Goal: Transaction & Acquisition: Purchase product/service

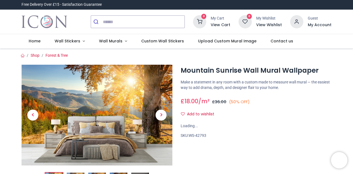
click at [158, 116] on span "Next" at bounding box center [161, 115] width 11 height 11
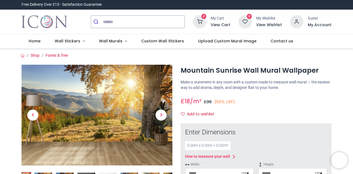
click at [160, 114] on span "Next" at bounding box center [161, 115] width 11 height 11
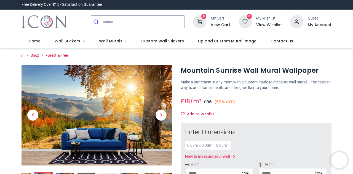
click at [164, 115] on span "Next" at bounding box center [161, 115] width 11 height 11
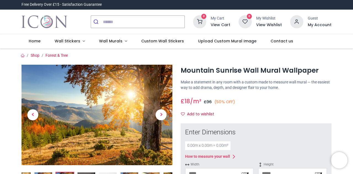
click at [163, 116] on span "Next" at bounding box center [161, 115] width 11 height 11
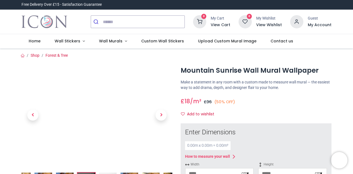
click at [34, 117] on span "Previous" at bounding box center [32, 115] width 11 height 11
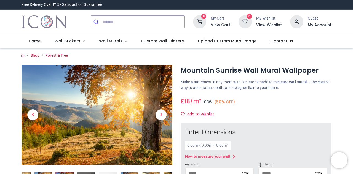
click at [32, 120] on span "Previous" at bounding box center [32, 115] width 11 height 11
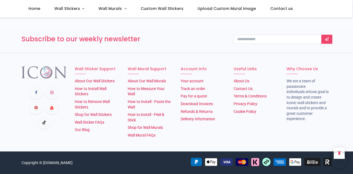
scroll to position [1082, 0]
click at [248, 91] on link "Contact Us" at bounding box center [243, 89] width 19 height 4
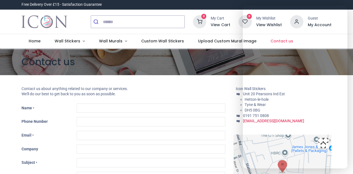
type input "***"
click at [235, 128] on div "Icon Wall Stickers * ​Unit 20 Pearsons Ind Est Hetton-le-hole Tyne & Wear DH5 0…" at bounding box center [283, 149] width 106 height 126
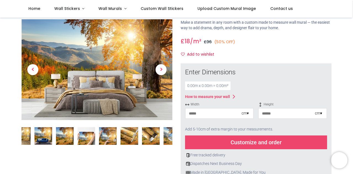
scroll to position [30, 0]
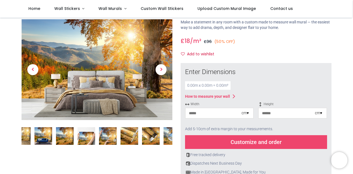
click at [215, 85] on div "0.00 m x 0.00 m = 0.00 m²" at bounding box center [208, 85] width 46 height 9
click at [201, 84] on div "0.00 m x 0.00 m = 0.00 m²" at bounding box center [208, 85] width 46 height 9
click at [203, 86] on div "0.00 m x 0.00 m = 0.00 m²" at bounding box center [208, 85] width 46 height 9
click at [246, 113] on div "cm ▾" at bounding box center [245, 114] width 7 height 6
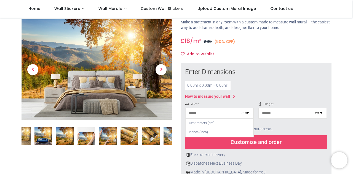
click at [202, 123] on div "Centimeters (cm)" at bounding box center [220, 123] width 68 height 9
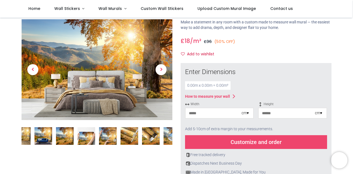
click at [227, 112] on input "number" at bounding box center [214, 113] width 56 height 10
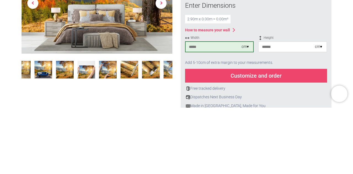
type input "***"
click at [285, 114] on input "number" at bounding box center [287, 113] width 56 height 10
type input "***"
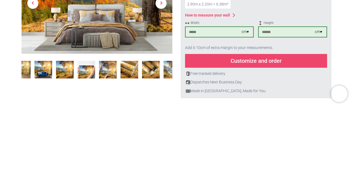
scroll to position [48, 0]
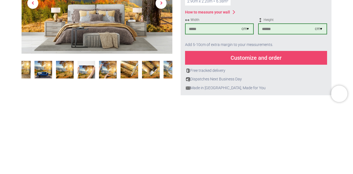
click at [273, 125] on div "Customize and order" at bounding box center [256, 125] width 142 height 14
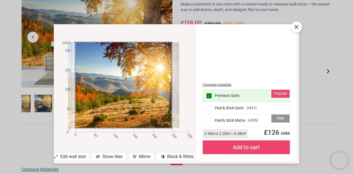
click at [212, 121] on span at bounding box center [209, 121] width 6 height 6
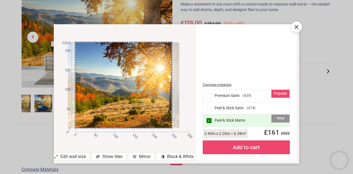
click at [259, 146] on div "Add to cart" at bounding box center [246, 148] width 87 height 14
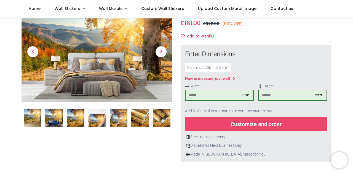
click at [310, 27] on div "£ 161.00 18.0 /m² GBP £ 322.00 (50% OFF) £ 36.00 Not Available For Sale" at bounding box center [256, 22] width 151 height 10
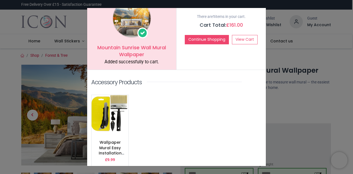
scroll to position [20, 0]
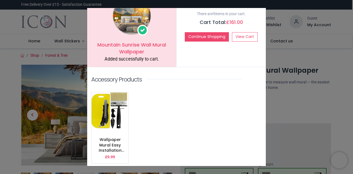
click at [118, 119] on img at bounding box center [110, 111] width 37 height 38
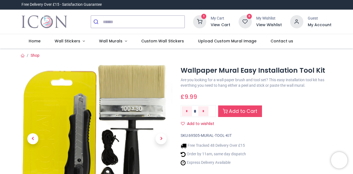
scroll to position [1, 0]
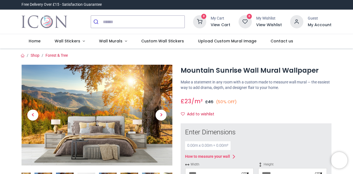
click at [112, 42] on span "Wall Murals" at bounding box center [110, 41] width 23 height 6
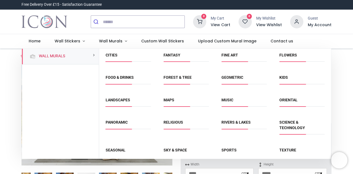
scroll to position [36, 0]
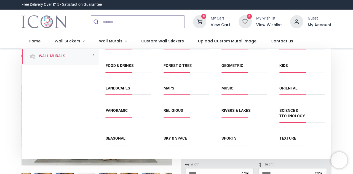
click at [120, 89] on link "Landscapes" at bounding box center [118, 88] width 25 height 4
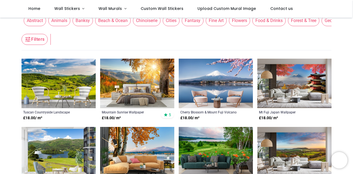
scroll to position [70, 0]
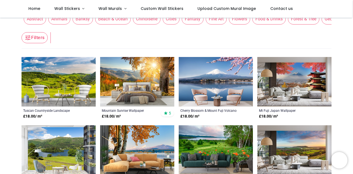
click at [327, 142] on img at bounding box center [295, 151] width 74 height 50
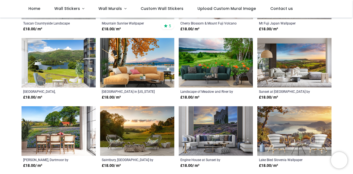
scroll to position [164, 0]
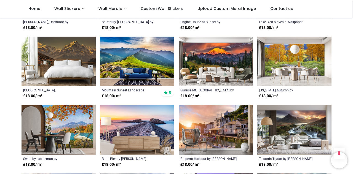
scroll to position [296, 0]
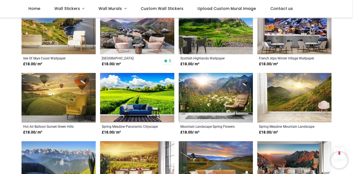
scroll to position [808, 0]
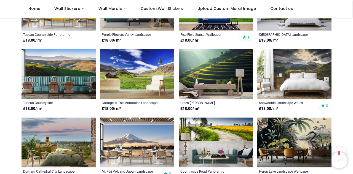
scroll to position [1381, 0]
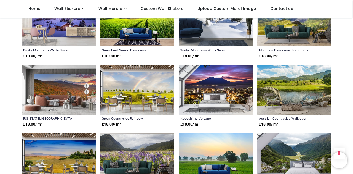
scroll to position [1222, 0]
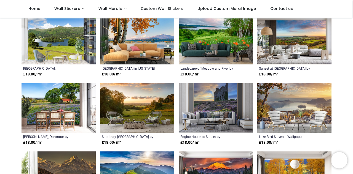
scroll to position [181, 0]
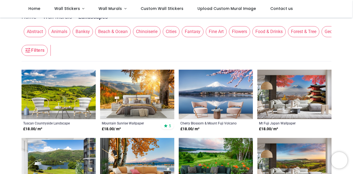
scroll to position [58, 0]
